Goal: Transaction & Acquisition: Purchase product/service

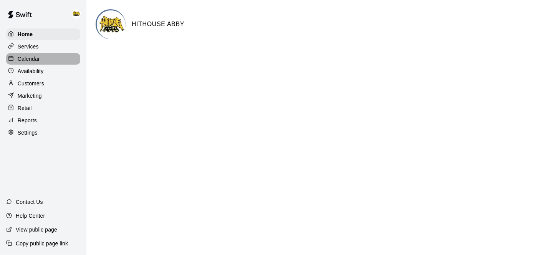
click at [40, 53] on div "Calendar" at bounding box center [43, 59] width 74 height 12
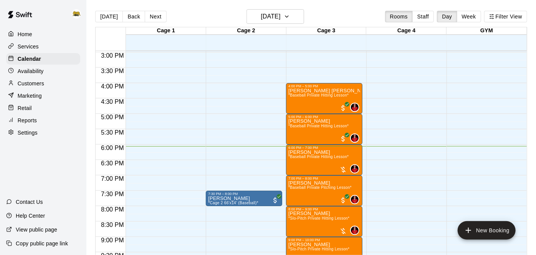
scroll to position [458, 0]
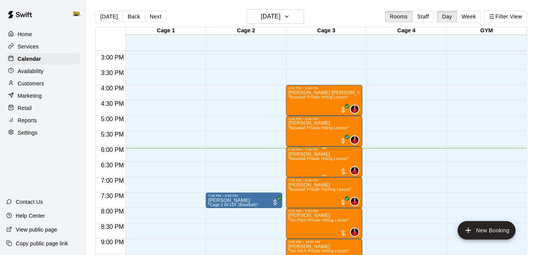
click at [317, 160] on span "*Baseball Private Hitting Lesson*" at bounding box center [319, 158] width 60 height 4
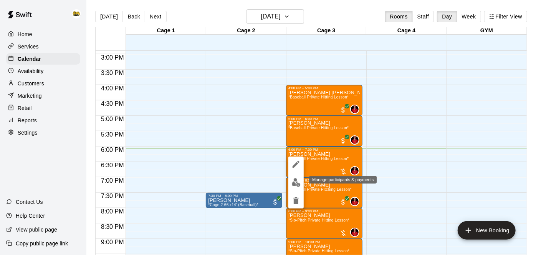
click at [297, 181] on img "edit" at bounding box center [296, 182] width 9 height 9
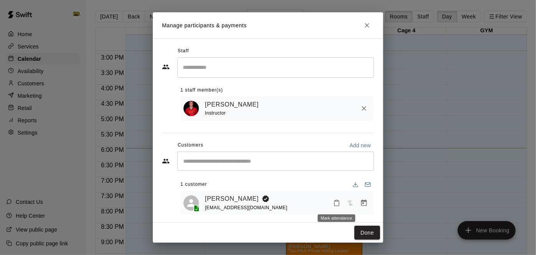
click at [338, 201] on icon "Mark attendance" at bounding box center [336, 202] width 7 height 7
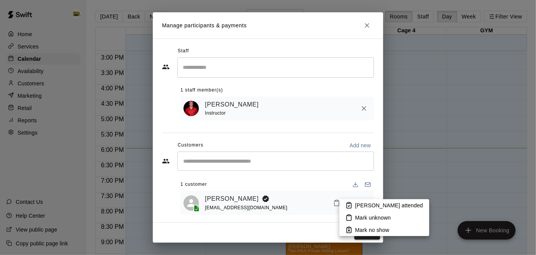
click at [355, 202] on p "Mark attended" at bounding box center [389, 205] width 68 height 8
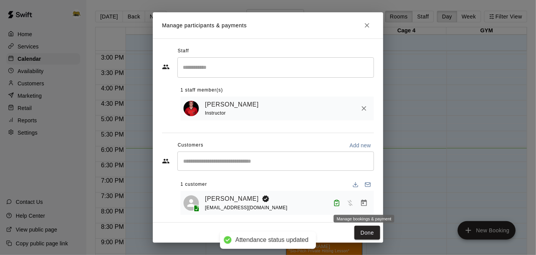
click at [367, 204] on icon "Manage bookings & payment" at bounding box center [364, 203] width 8 height 8
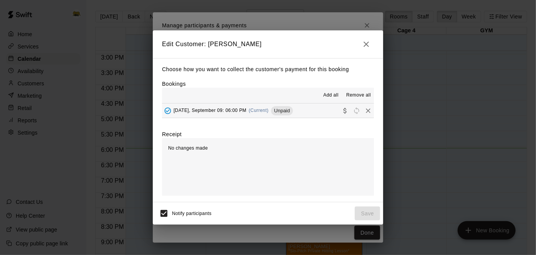
click at [310, 113] on button "[DATE], September 09: 06:00 PM (Current) Unpaid" at bounding box center [268, 110] width 212 height 14
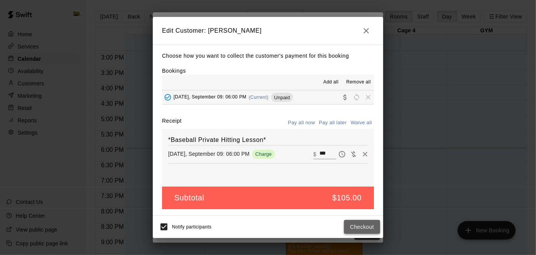
click at [352, 225] on button "Checkout" at bounding box center [362, 227] width 36 height 14
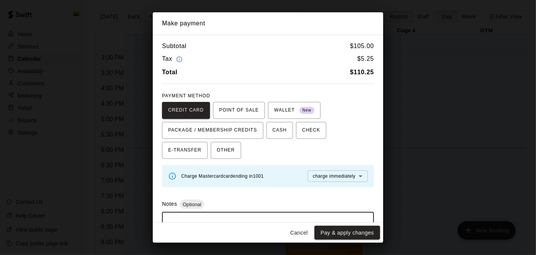
click at [299, 218] on textarea at bounding box center [268, 229] width 201 height 23
click at [217, 154] on span "OTHER" at bounding box center [226, 150] width 18 height 12
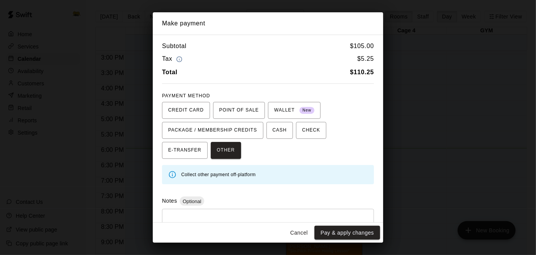
click at [214, 217] on textarea at bounding box center [268, 226] width 201 height 23
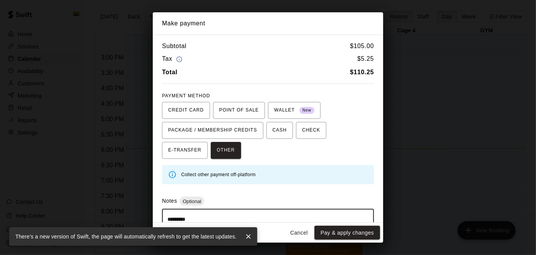
type textarea "**********"
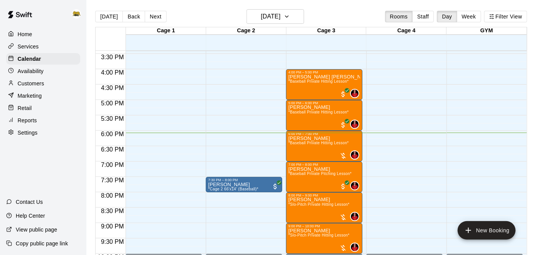
scroll to position [472, 0]
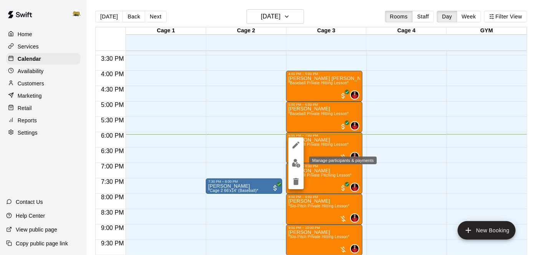
click at [297, 164] on img "edit" at bounding box center [296, 163] width 9 height 9
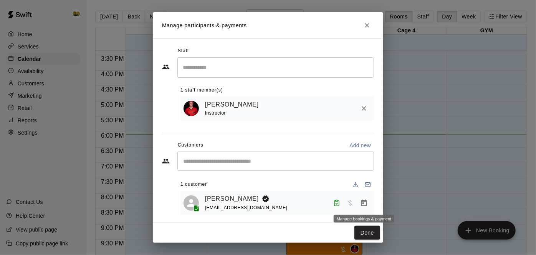
click at [365, 204] on icon "Manage bookings & payment" at bounding box center [364, 203] width 8 height 8
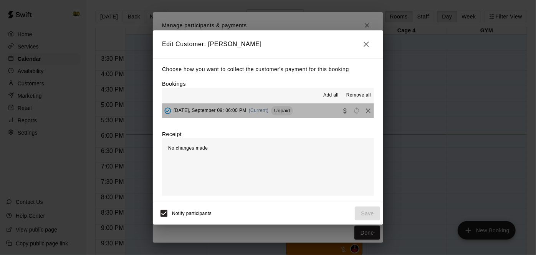
click at [315, 112] on button "[DATE], September 09: 06:00 PM (Current) Unpaid" at bounding box center [268, 110] width 212 height 14
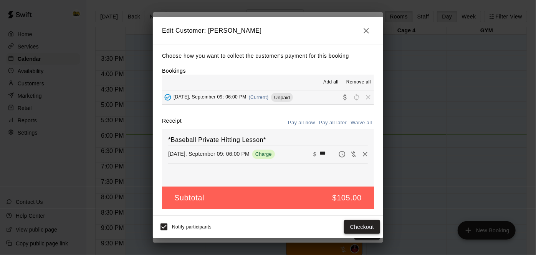
click at [352, 227] on button "Checkout" at bounding box center [362, 227] width 36 height 14
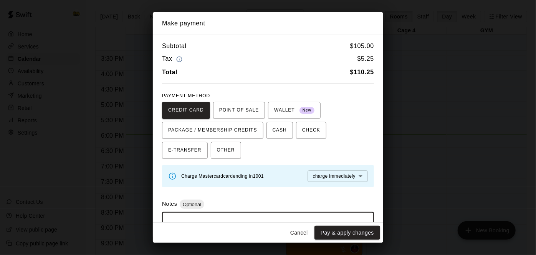
click at [280, 218] on textarea at bounding box center [268, 229] width 201 height 23
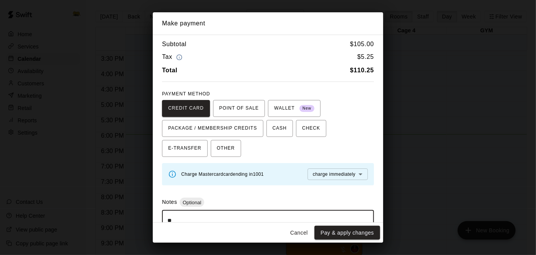
type textarea "*"
type textarea "**********"
click at [217, 146] on span "OTHER" at bounding box center [226, 148] width 18 height 12
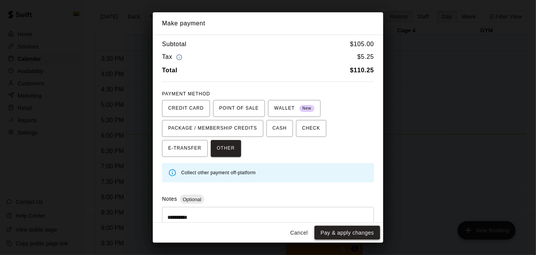
click at [360, 236] on button "Pay & apply changes" at bounding box center [348, 233] width 66 height 14
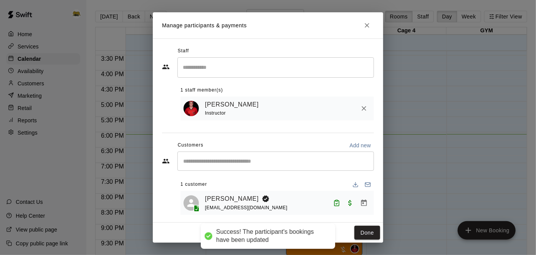
click at [360, 236] on button "Done" at bounding box center [368, 233] width 26 height 14
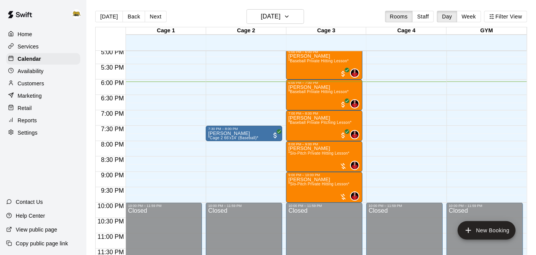
scroll to position [524, 0]
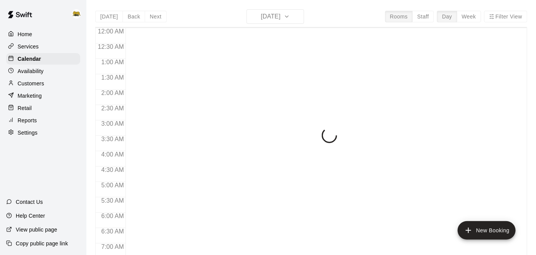
scroll to position [502, 0]
